Goal: Register for event/course: Sign up to attend an event or enroll in a course

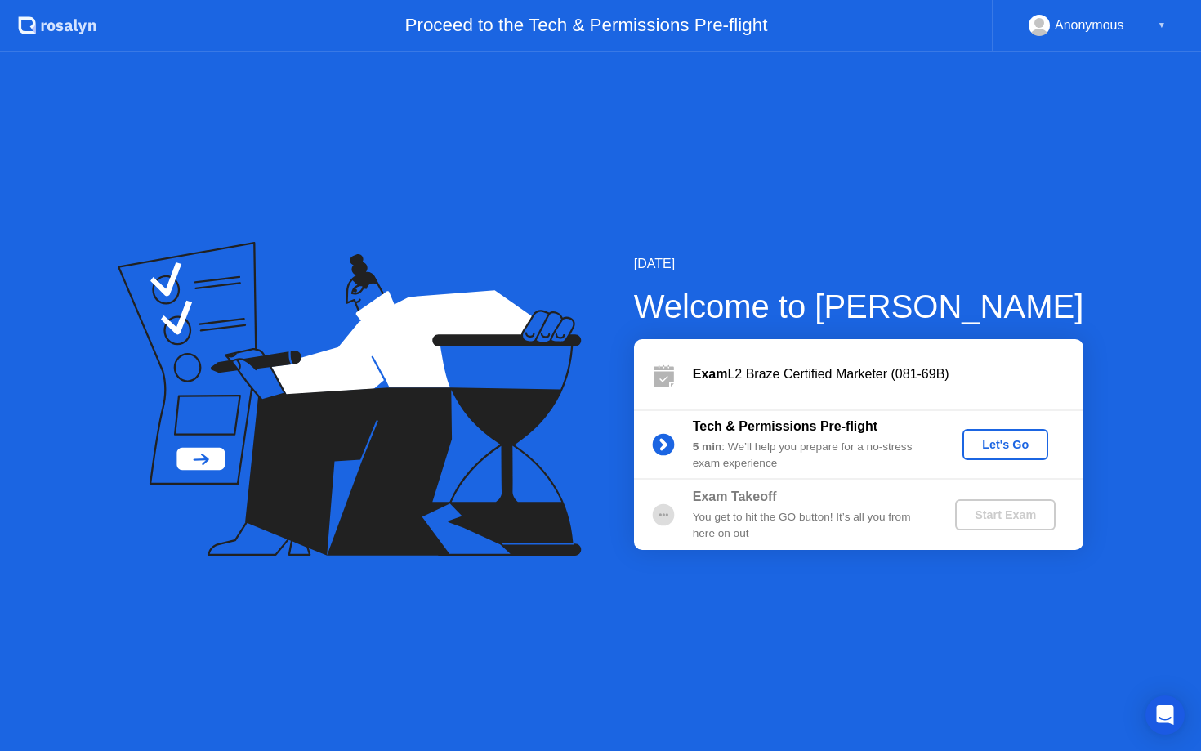
click at [1005, 445] on div "Let's Go" at bounding box center [1005, 444] width 73 height 13
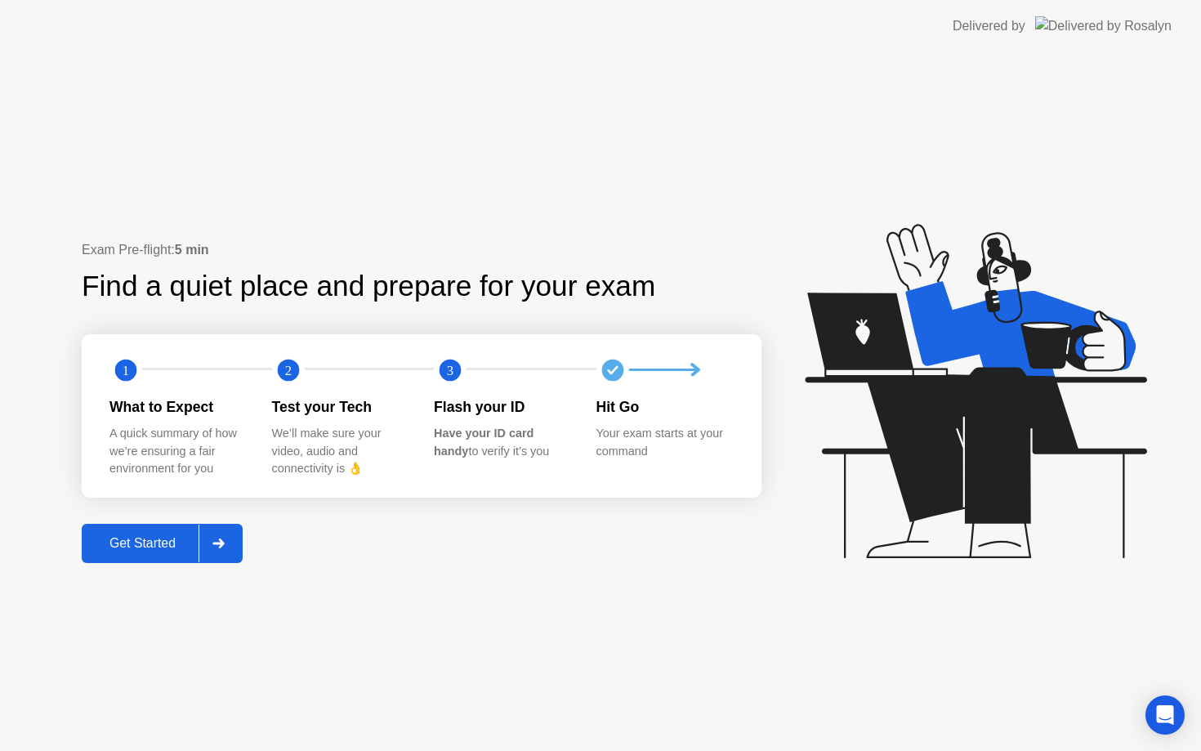
click at [206, 547] on div at bounding box center [218, 544] width 39 height 38
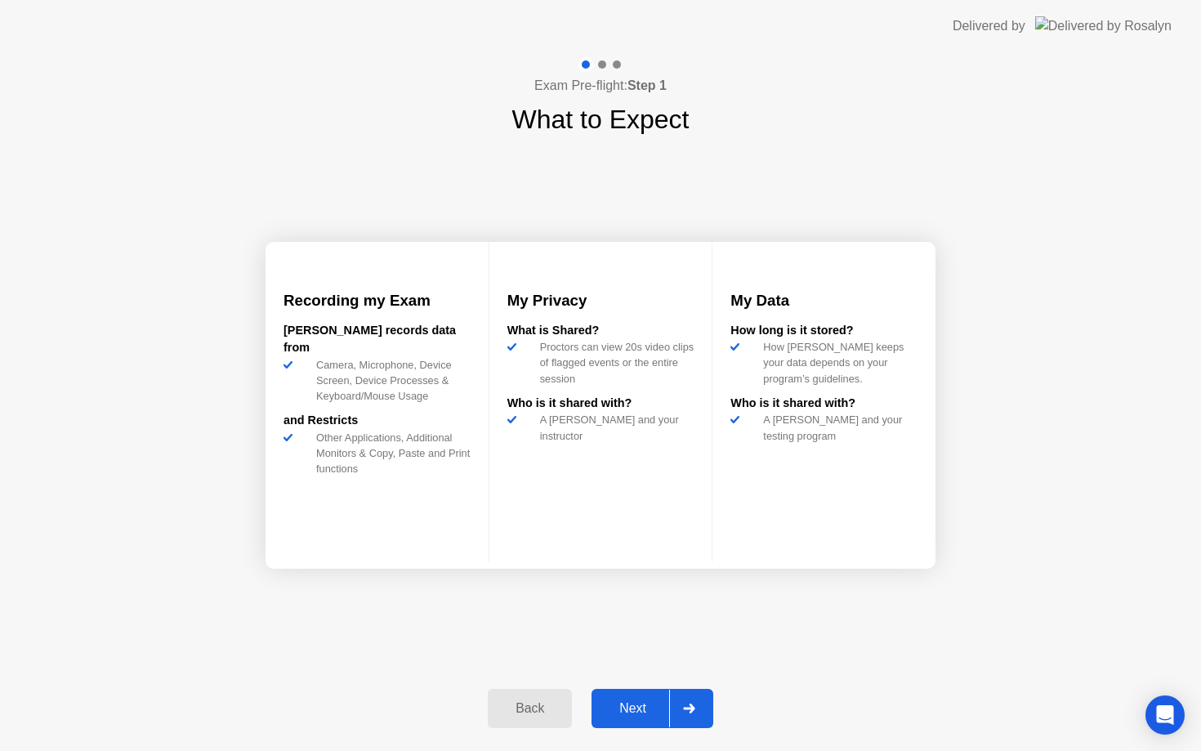
click at [692, 711] on icon at bounding box center [688, 709] width 11 height 10
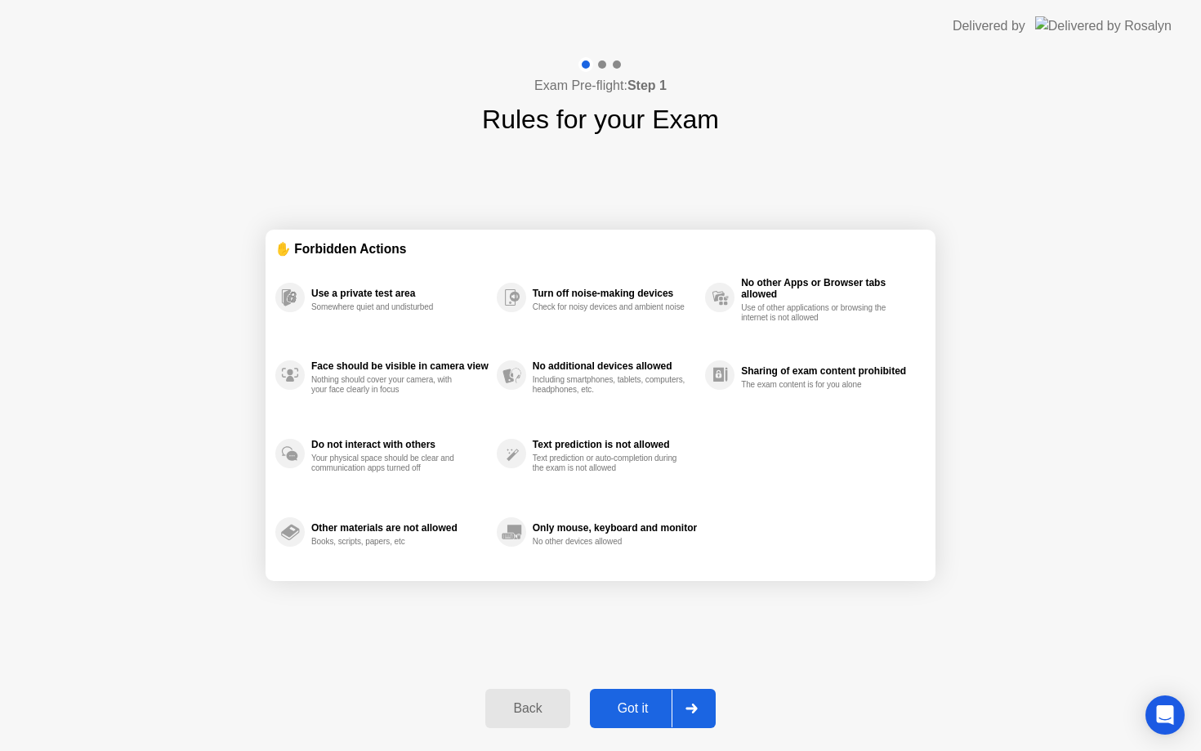
click at [690, 710] on icon at bounding box center [692, 709] width 12 height 10
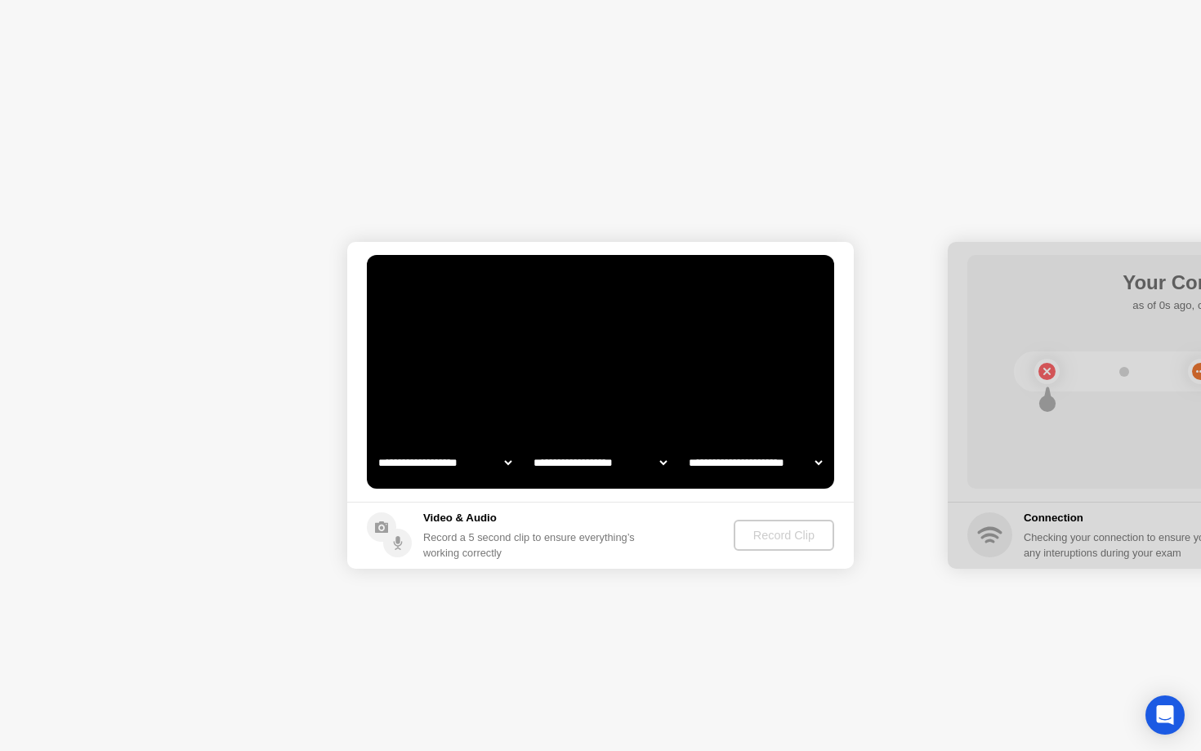
select select "**********"
select select "*******"
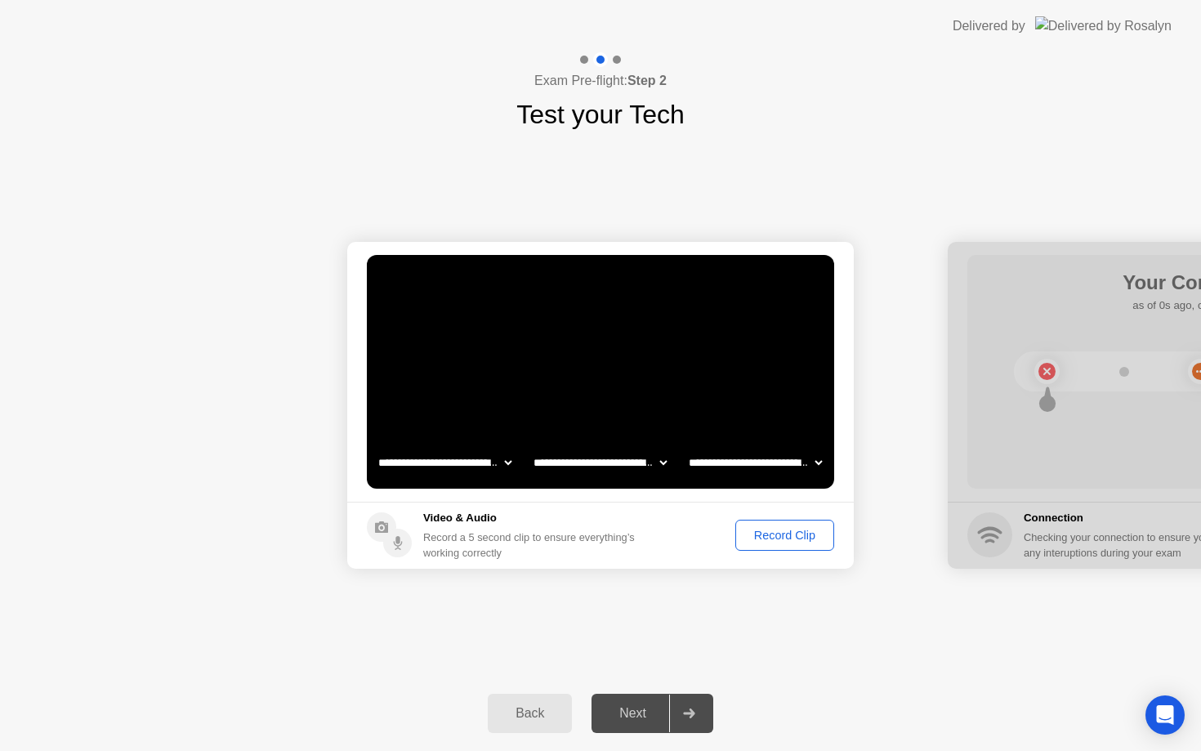
click at [775, 538] on div "Record Clip" at bounding box center [784, 535] width 87 height 13
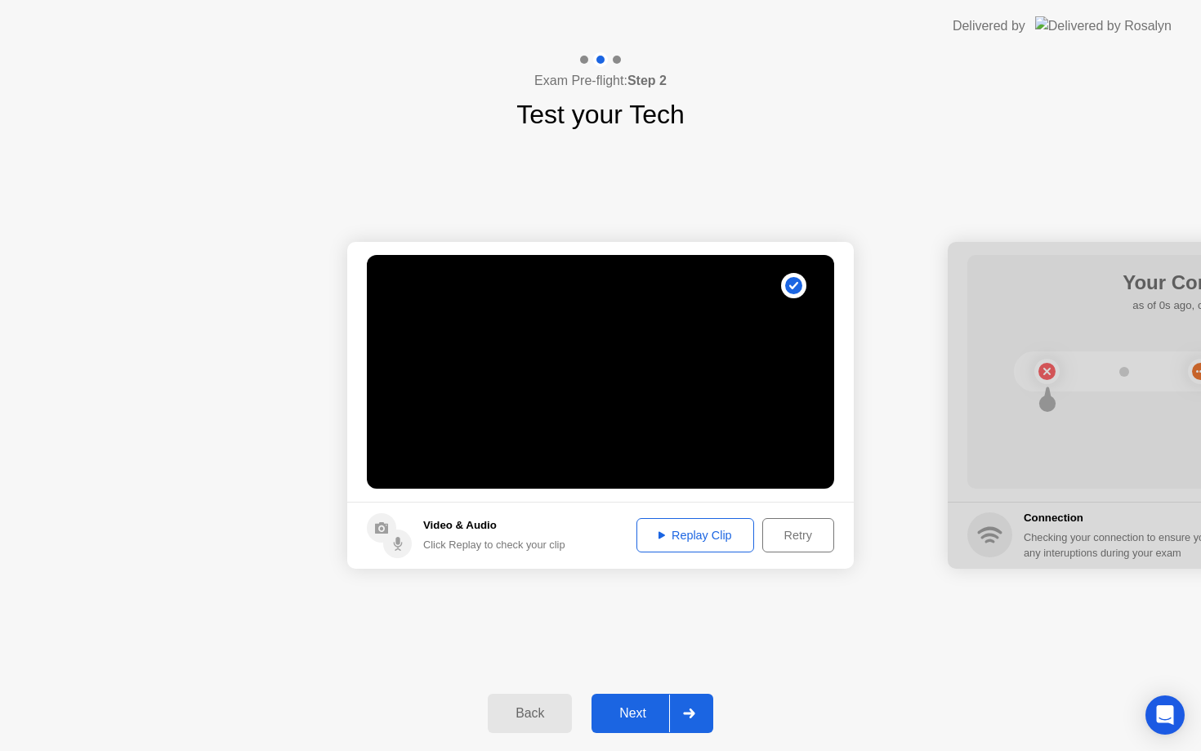
click at [700, 529] on div "Replay Clip" at bounding box center [695, 535] width 106 height 13
click at [793, 543] on button "Retry" at bounding box center [798, 535] width 72 height 34
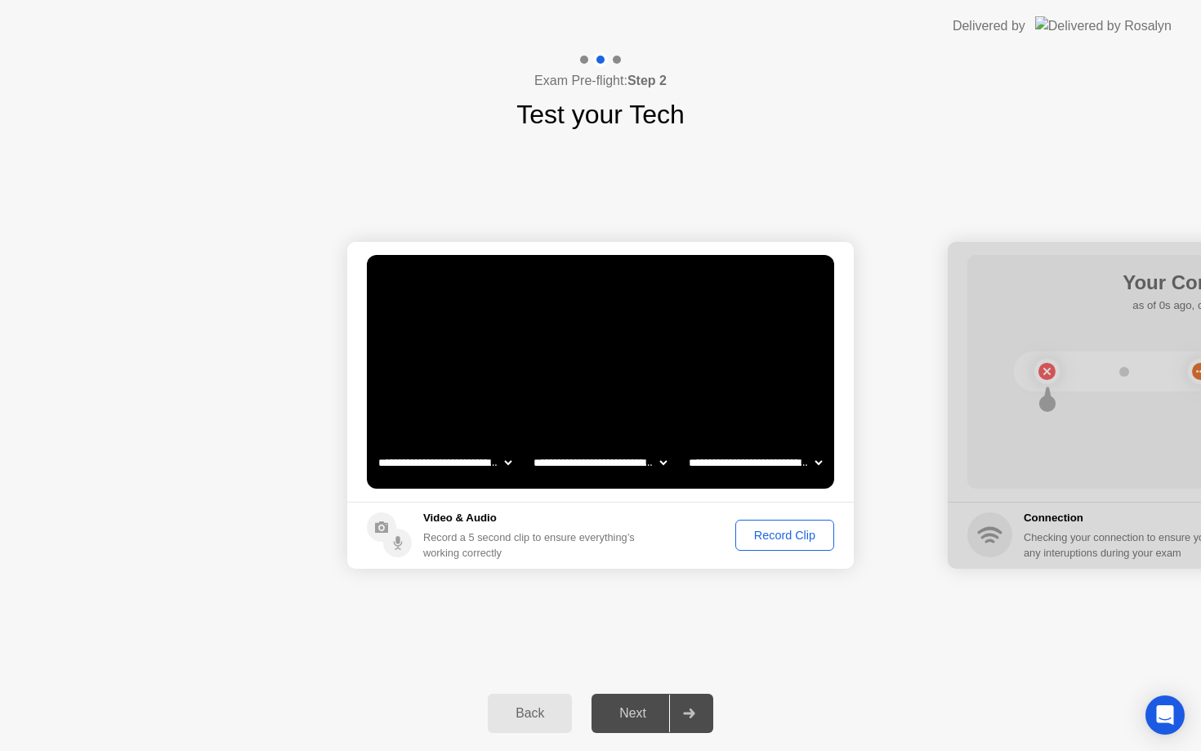
click at [763, 542] on div "Record Clip" at bounding box center [784, 535] width 87 height 13
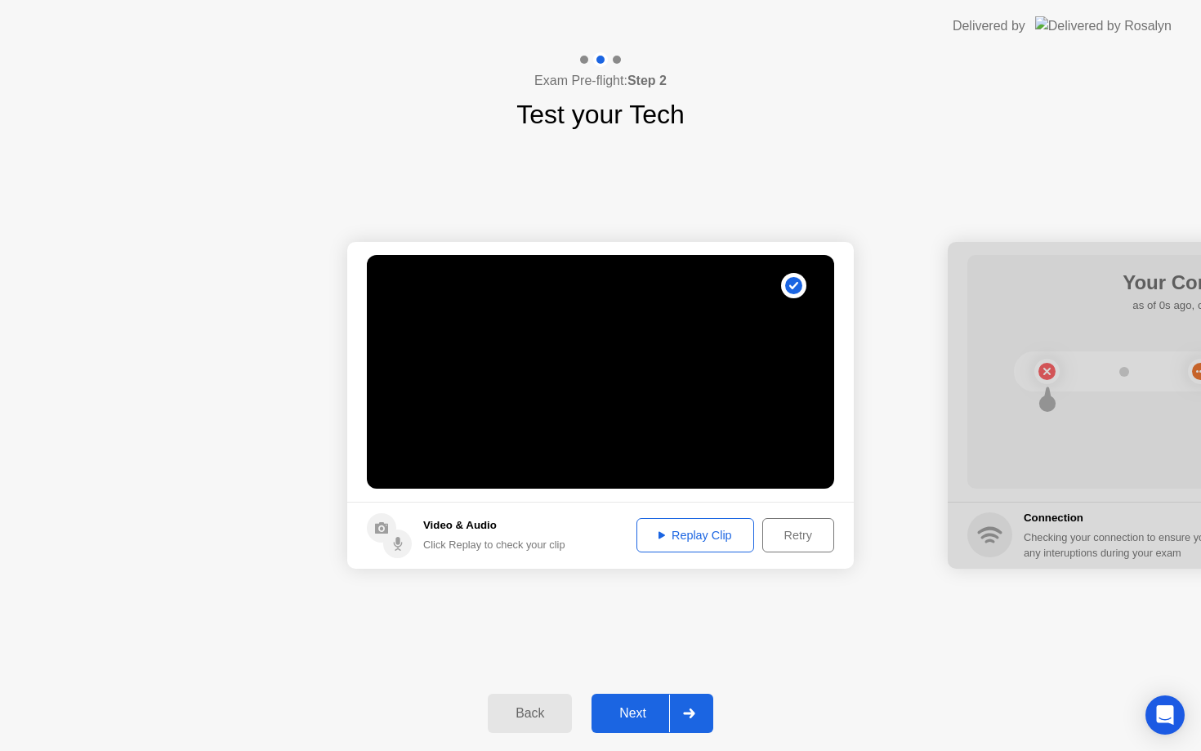
click at [703, 531] on div "Replay Clip" at bounding box center [695, 535] width 106 height 13
click at [693, 706] on div at bounding box center [688, 714] width 39 height 38
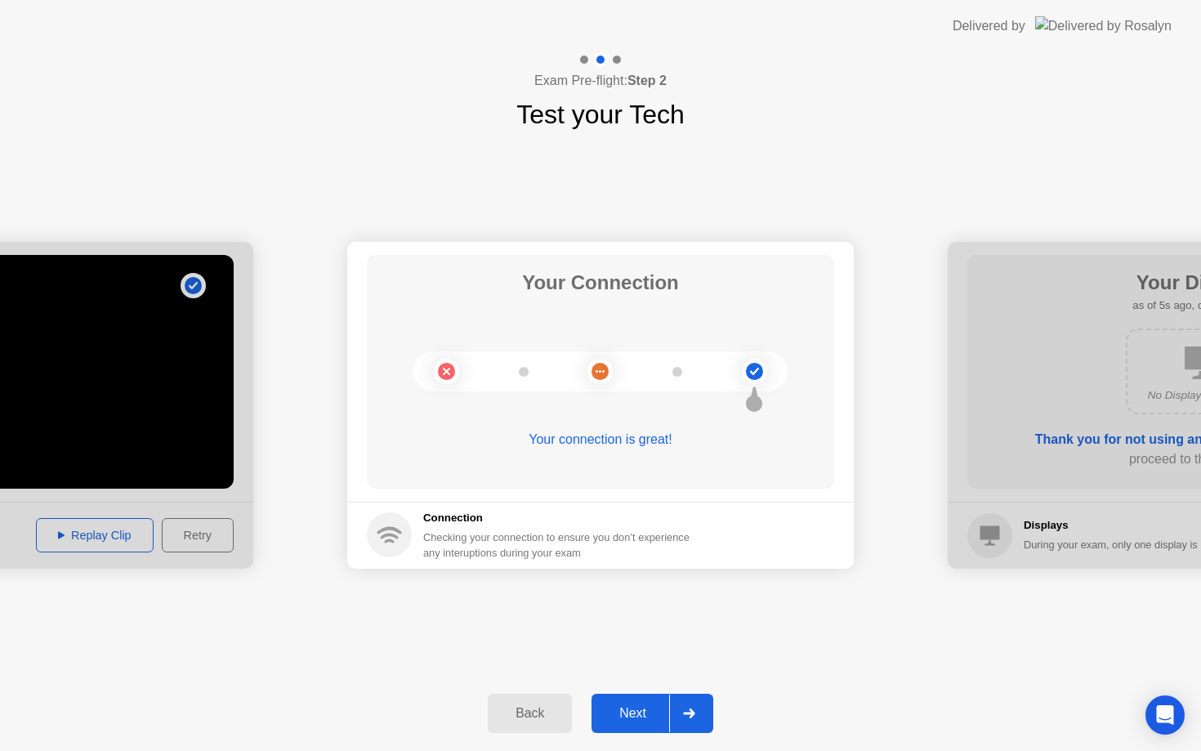
click at [692, 706] on div at bounding box center [688, 714] width 39 height 38
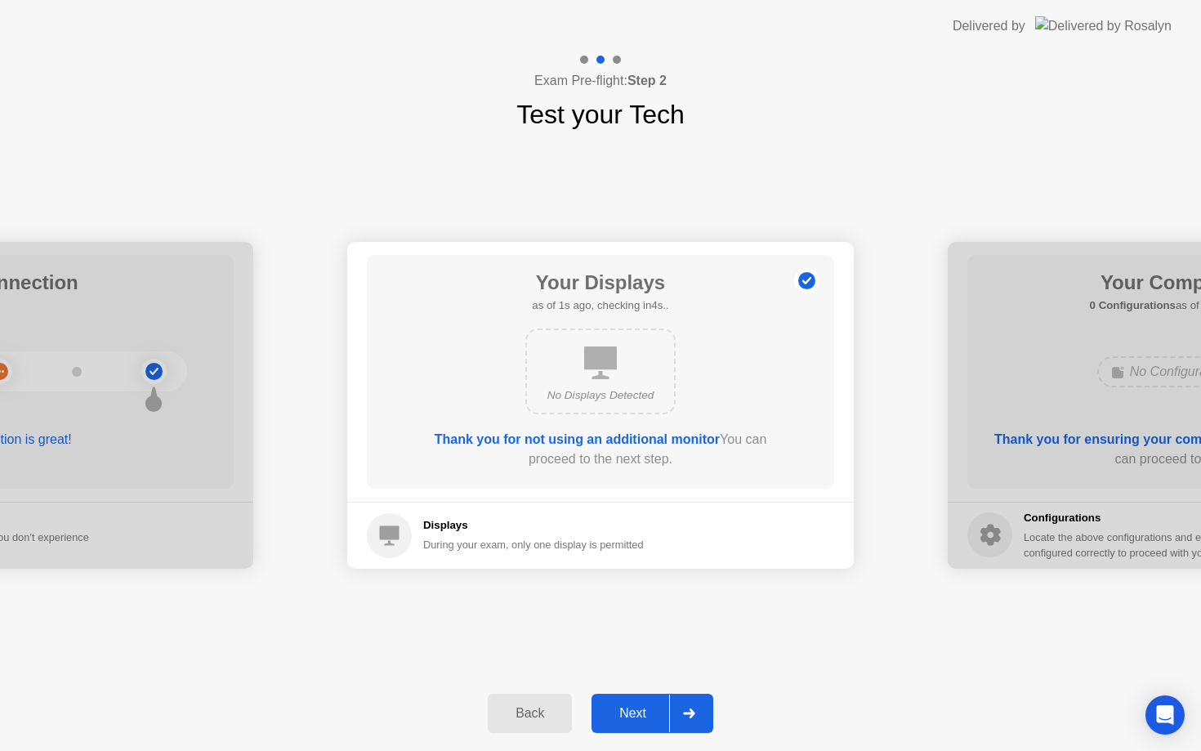
click at [706, 716] on div at bounding box center [688, 714] width 39 height 38
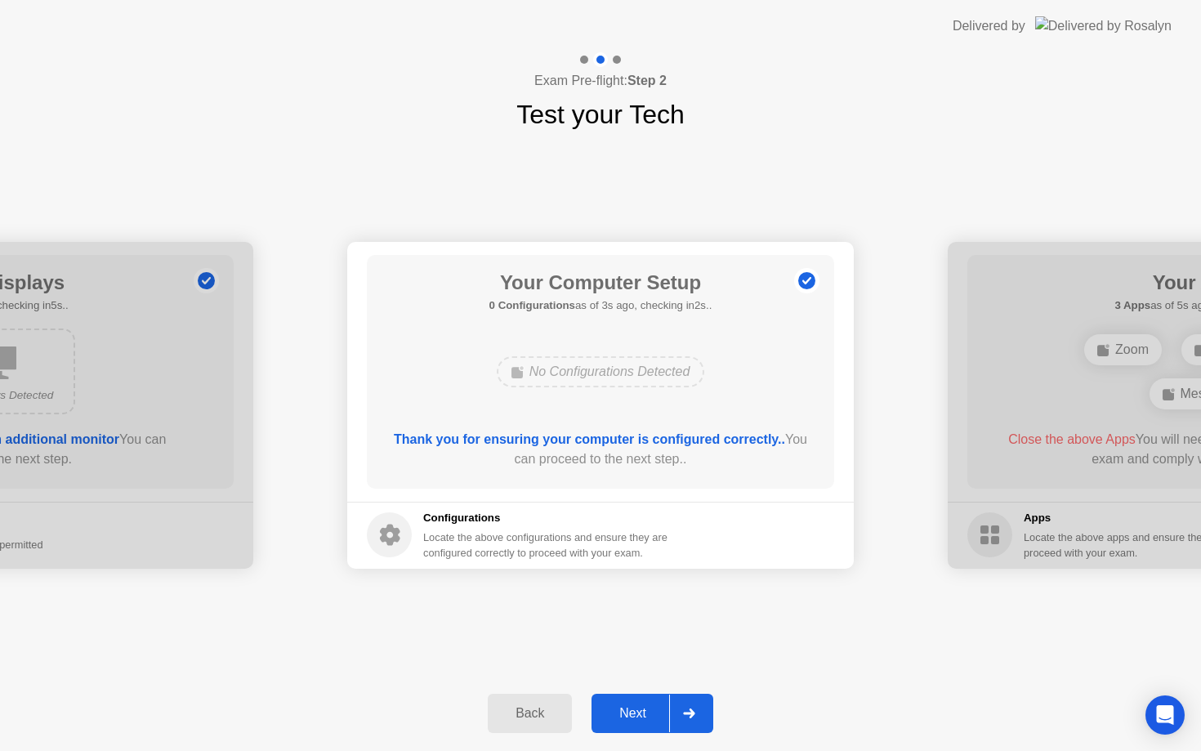
click at [706, 716] on div at bounding box center [688, 714] width 39 height 38
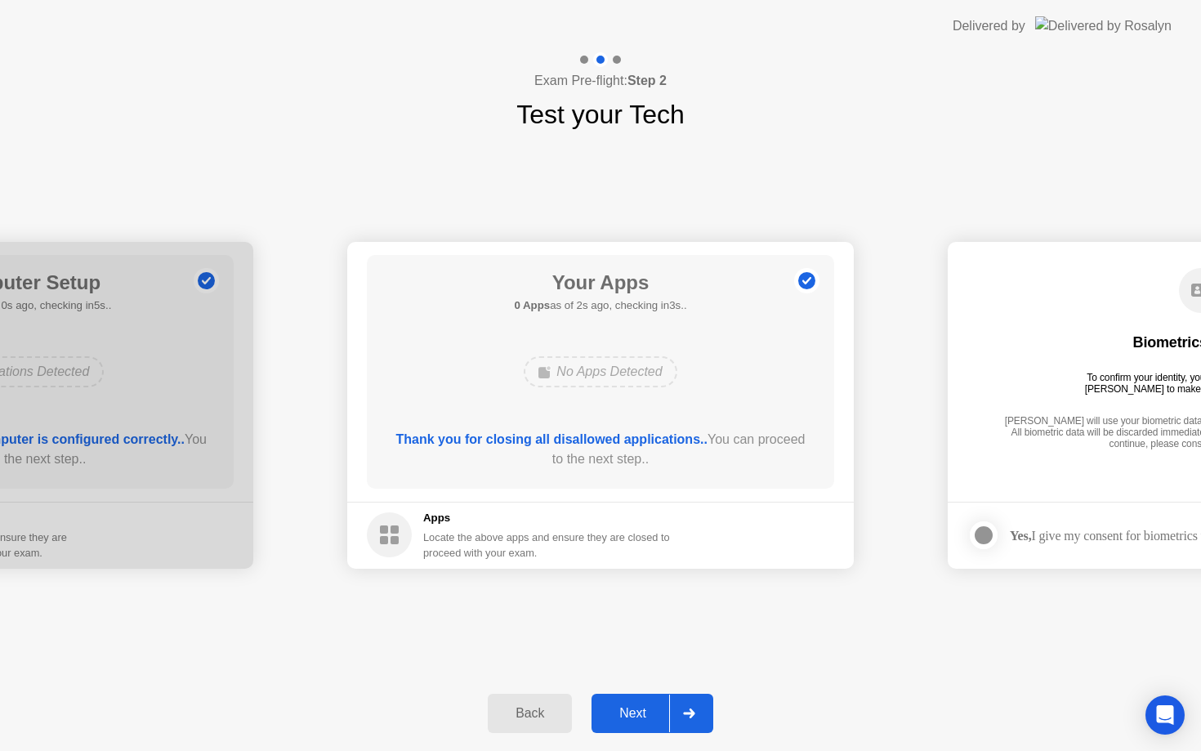
click at [682, 706] on div at bounding box center [688, 714] width 39 height 38
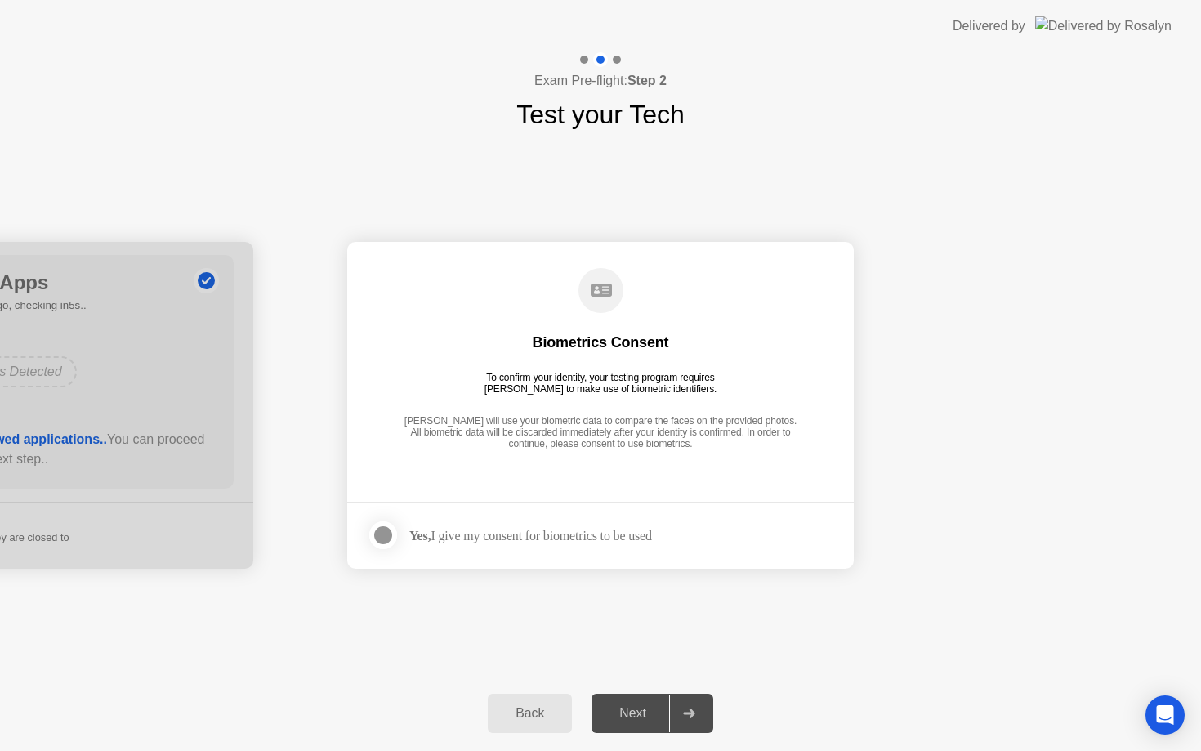
click at [642, 536] on div "Yes, I give my consent for biometrics to be used" at bounding box center [530, 536] width 243 height 16
click at [614, 538] on div "Yes, I give my consent for biometrics to be used" at bounding box center [530, 536] width 243 height 16
click at [378, 536] on div at bounding box center [383, 535] width 20 height 20
click at [690, 699] on div at bounding box center [688, 714] width 39 height 38
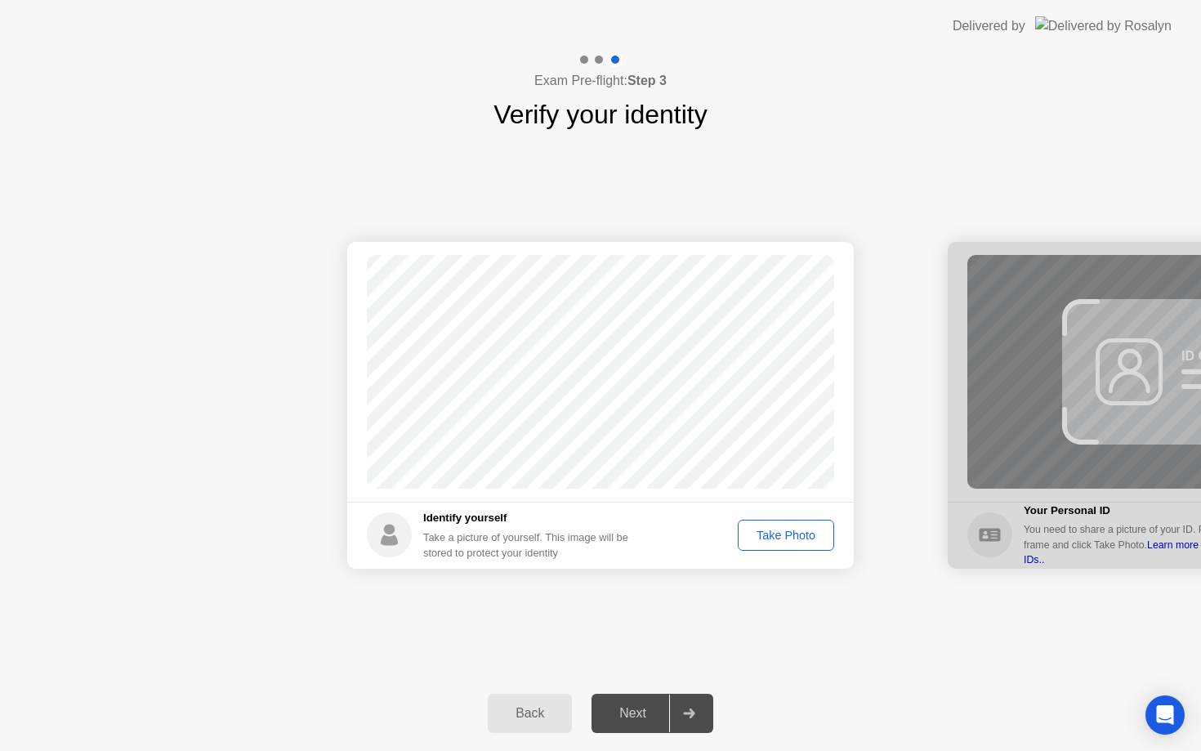
click at [788, 542] on div "Take Photo" at bounding box center [786, 535] width 85 height 13
click at [776, 530] on div "Retake" at bounding box center [797, 535] width 64 height 13
click at [774, 539] on div "Take Photo" at bounding box center [786, 535] width 85 height 13
click at [792, 536] on div "Retake" at bounding box center [797, 535] width 64 height 13
click at [791, 536] on div "Take Photo" at bounding box center [786, 535] width 85 height 13
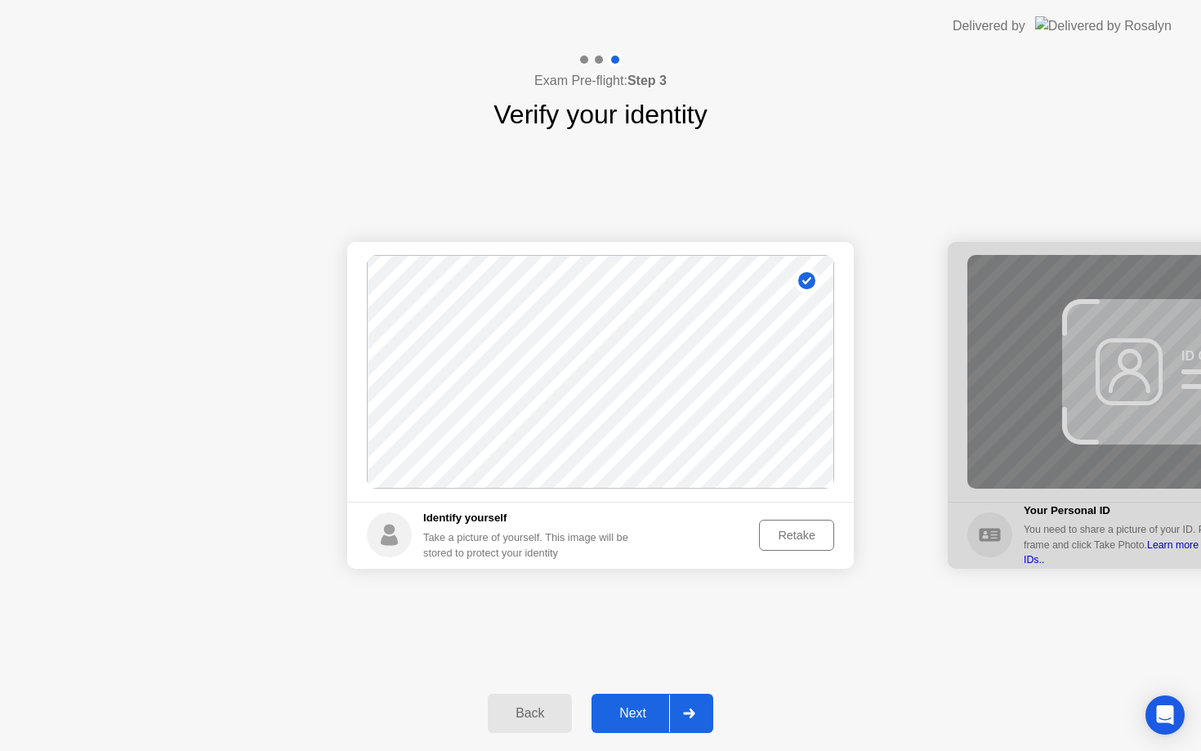
click at [791, 536] on div "Retake" at bounding box center [797, 535] width 64 height 13
click at [791, 536] on div "Take Photo" at bounding box center [786, 535] width 85 height 13
click at [791, 538] on div "Retake" at bounding box center [797, 535] width 64 height 13
click at [791, 538] on div "Take Photo" at bounding box center [786, 535] width 85 height 13
click at [700, 708] on div at bounding box center [688, 714] width 39 height 38
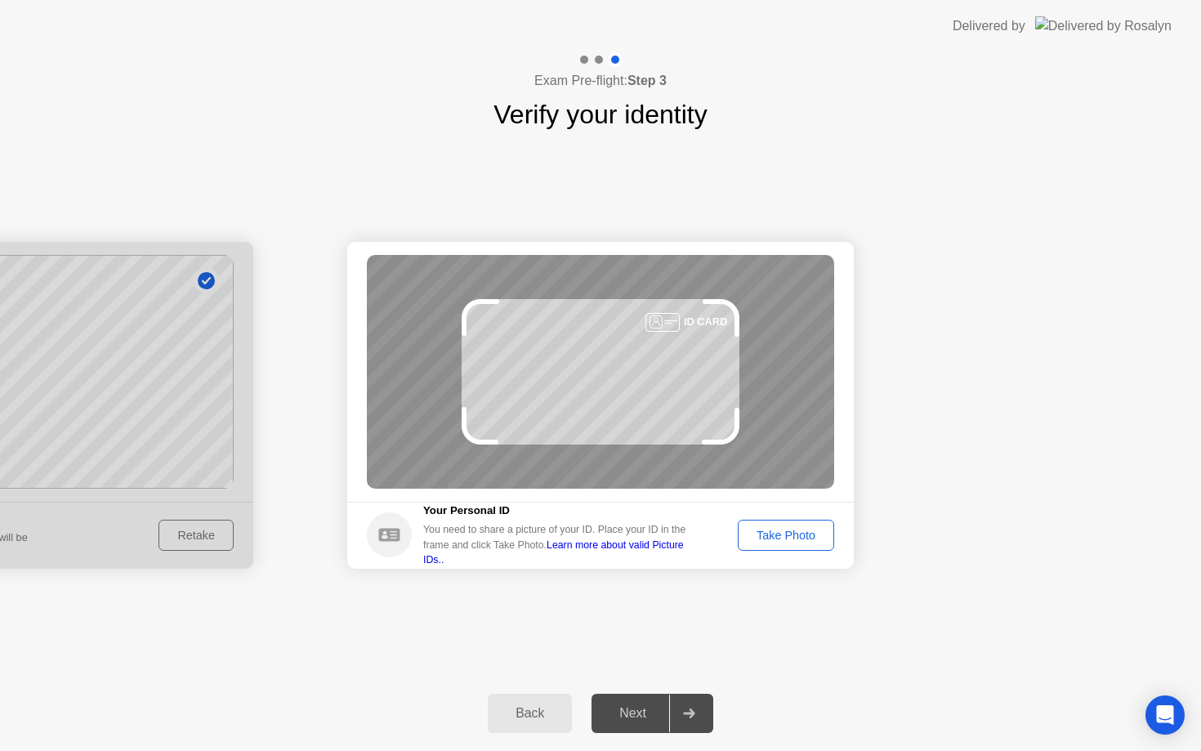
click at [785, 542] on div "Take Photo" at bounding box center [786, 535] width 85 height 13
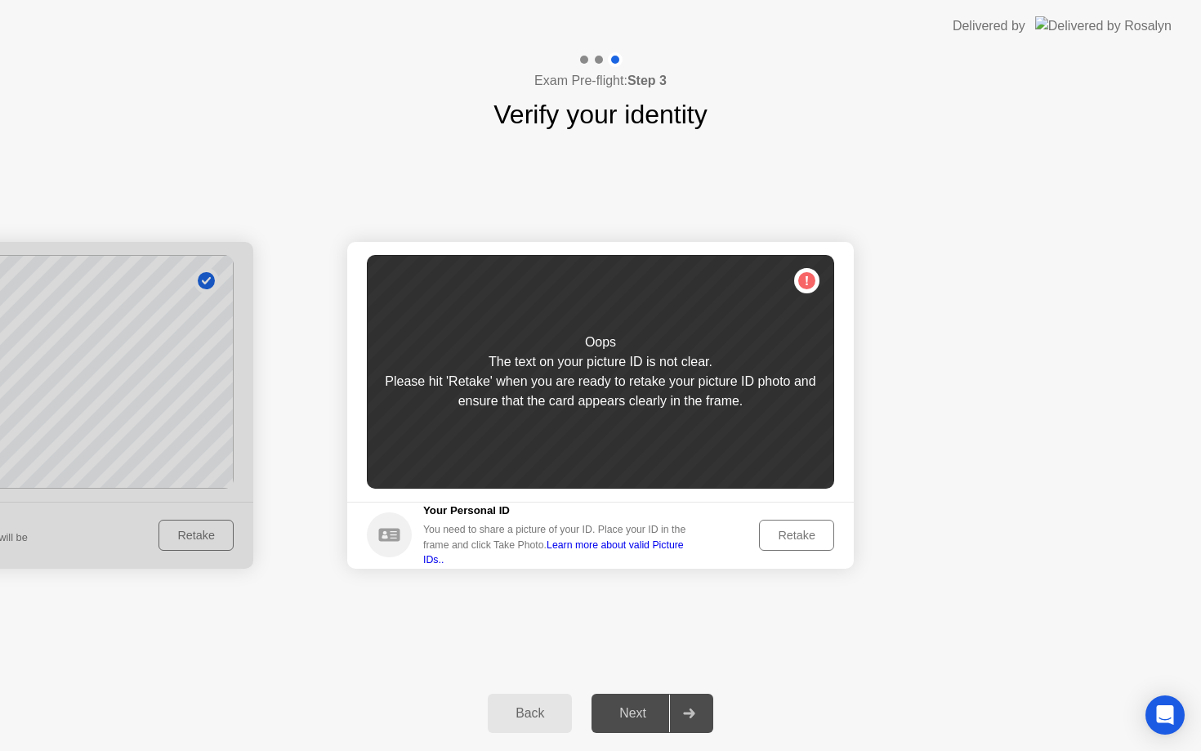
click at [803, 534] on div "Retake" at bounding box center [797, 535] width 64 height 13
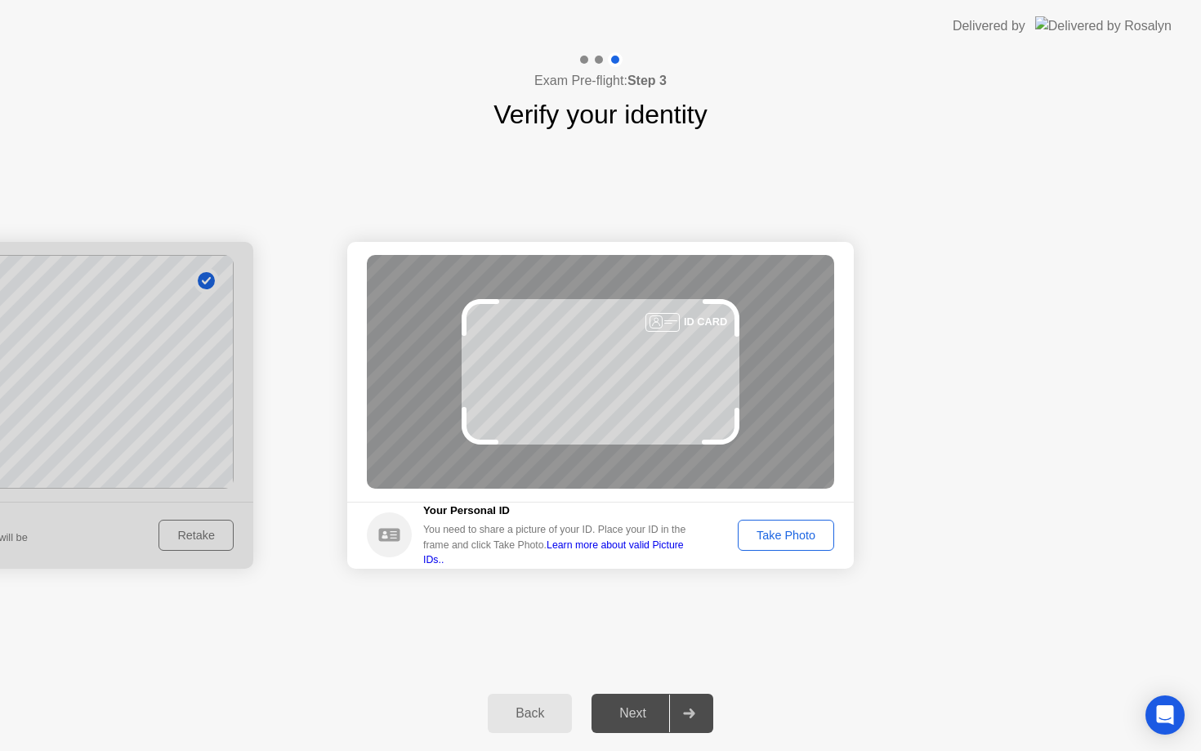
click at [803, 533] on div "Take Photo" at bounding box center [786, 535] width 85 height 13
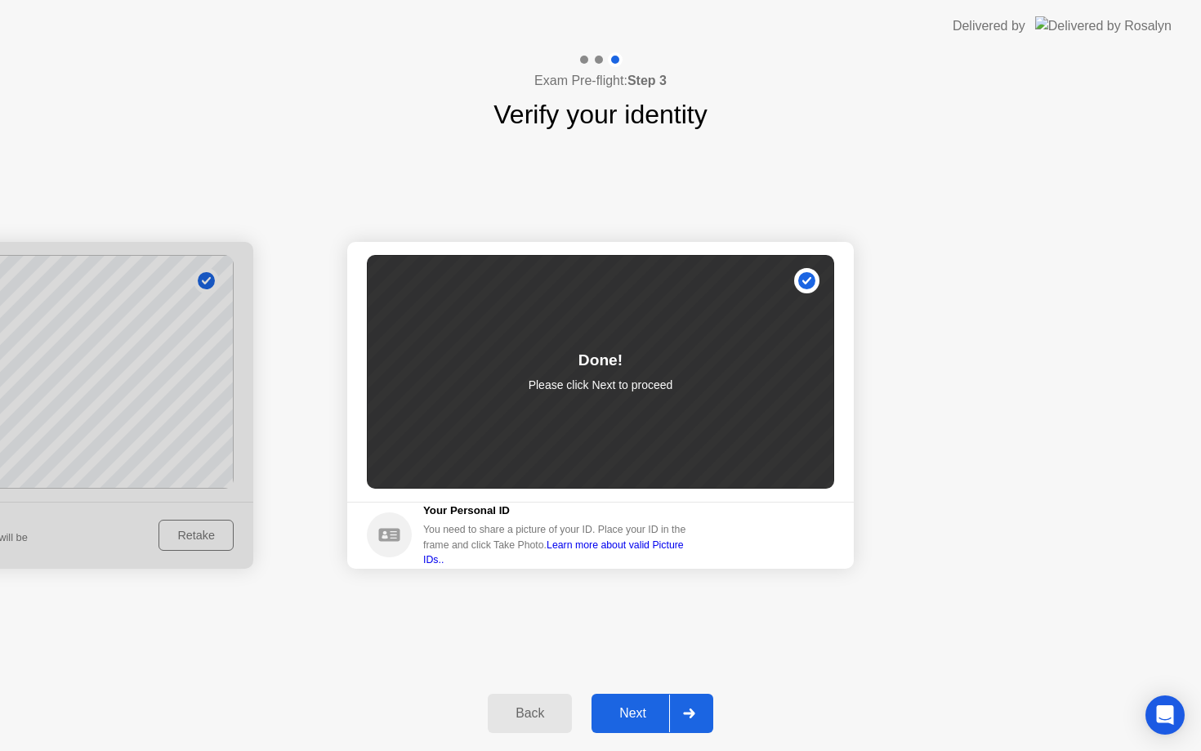
click at [694, 721] on div at bounding box center [688, 714] width 39 height 38
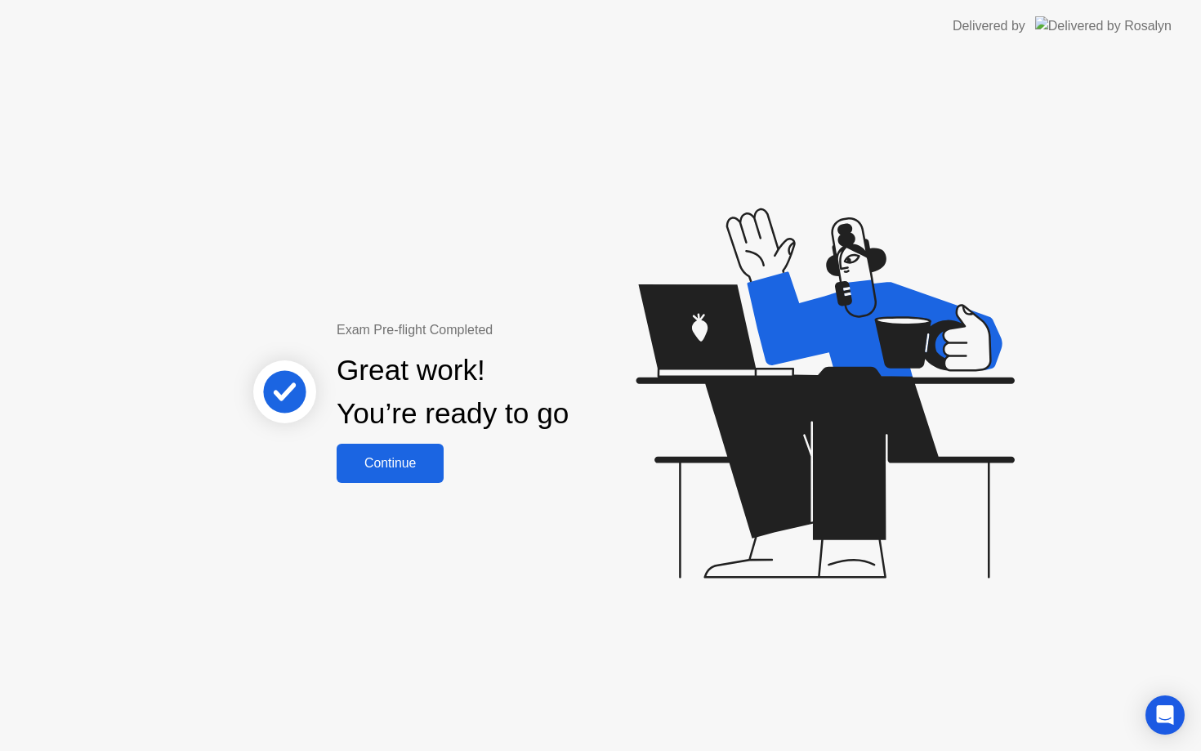
click at [407, 479] on button "Continue" at bounding box center [390, 463] width 107 height 39
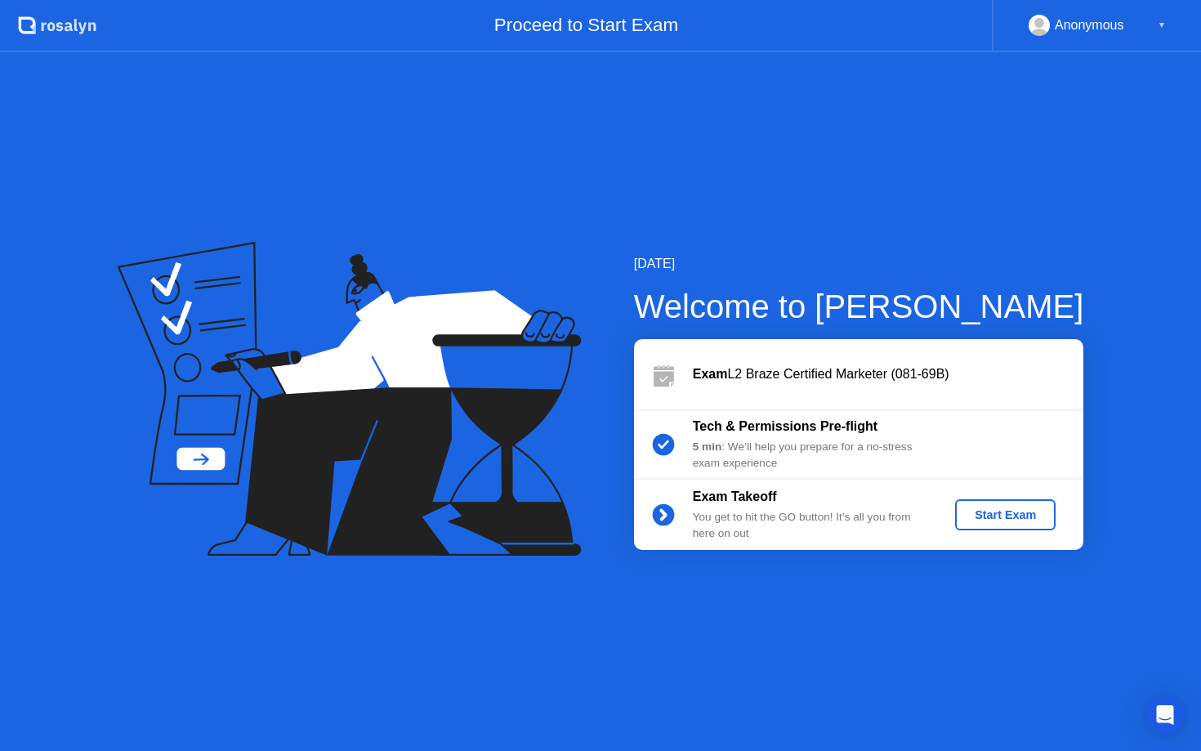
click at [1014, 516] on div "Start Exam" at bounding box center [1005, 514] width 87 height 13
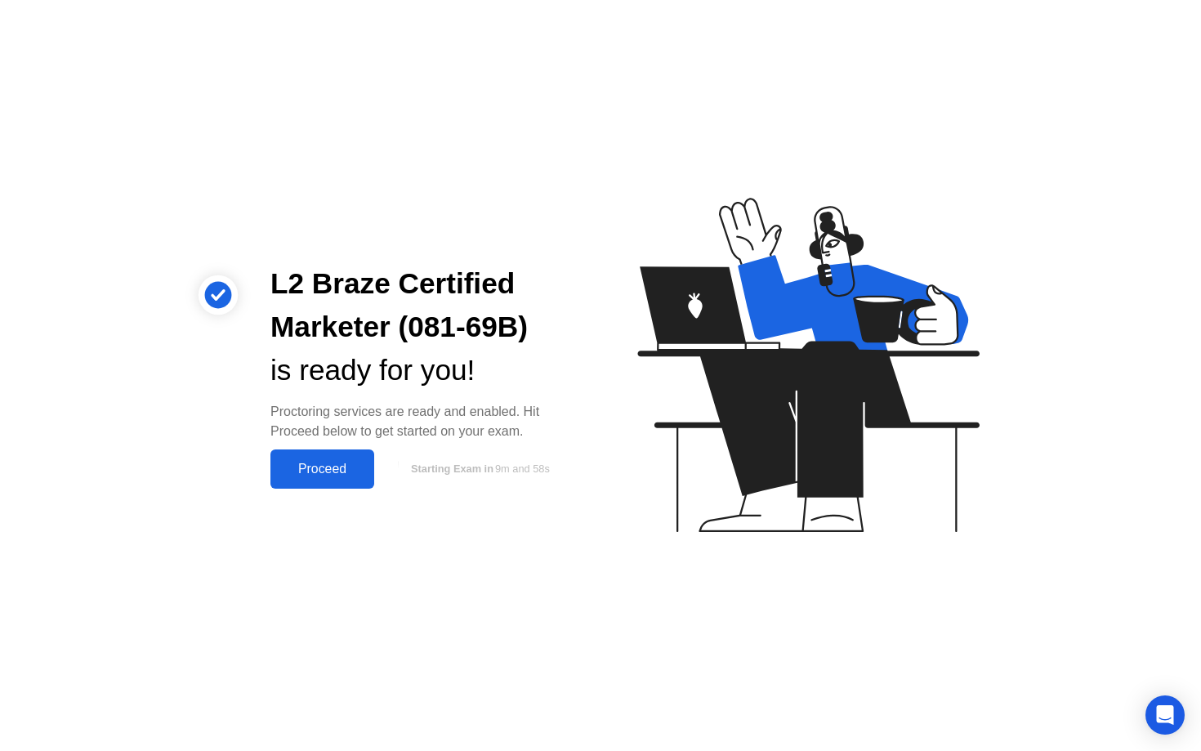
click at [346, 471] on div "Proceed" at bounding box center [322, 469] width 94 height 15
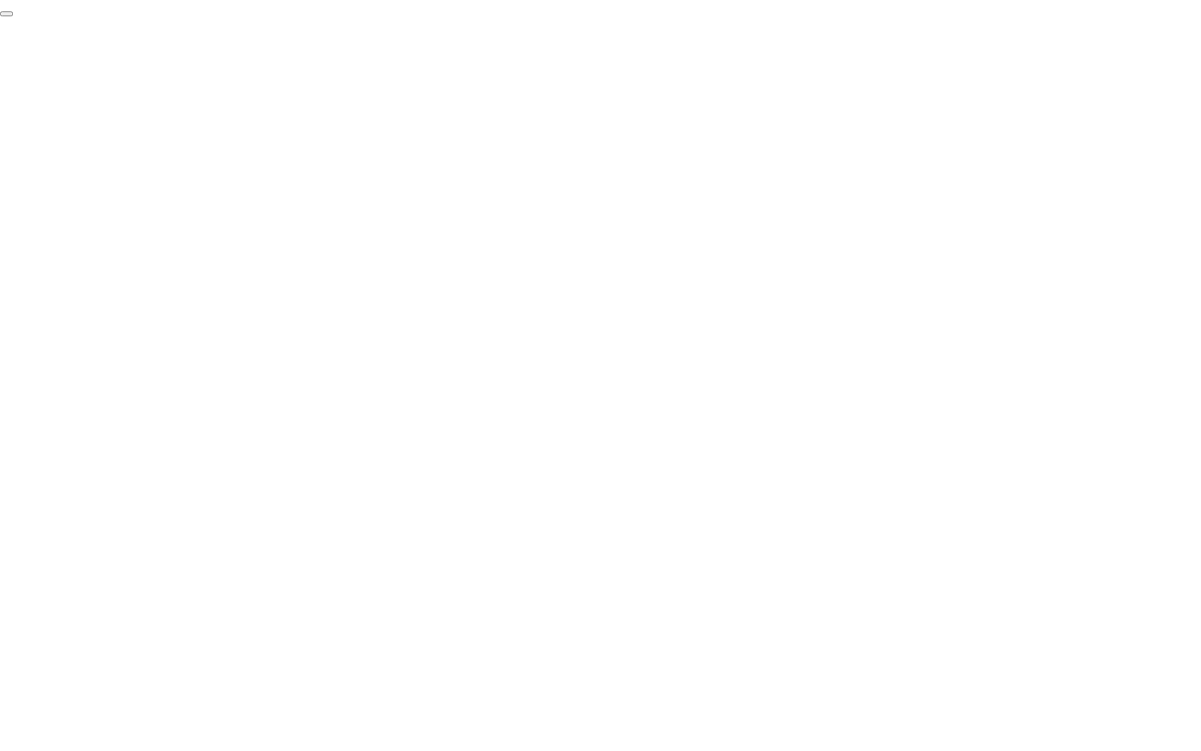
click div "End Proctoring Session"
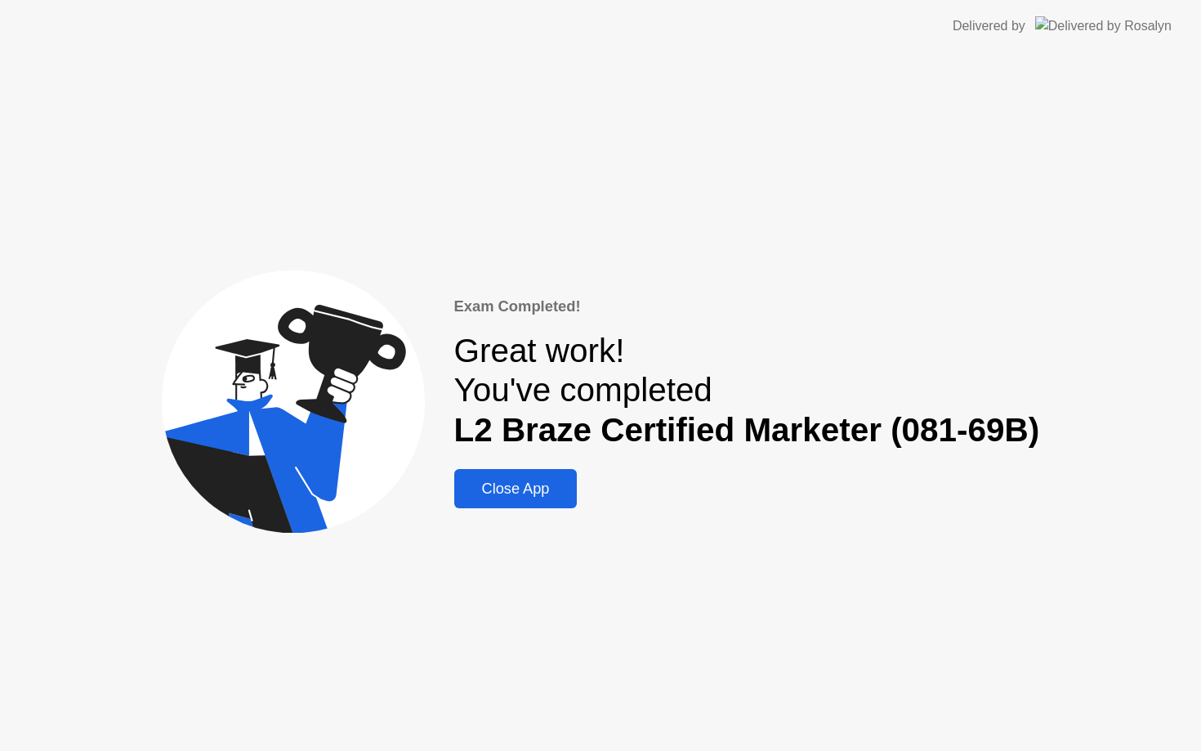
click at [537, 489] on div "Close App" at bounding box center [516, 488] width 114 height 17
